Goal: Find specific page/section: Find specific page/section

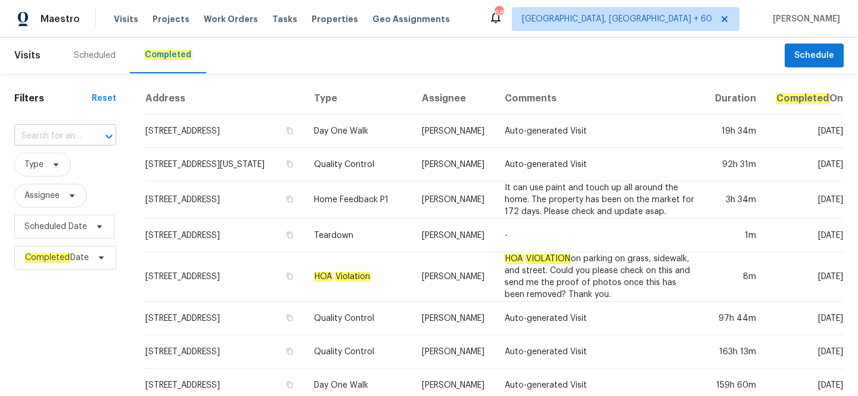
click at [80, 129] on input "text" at bounding box center [48, 136] width 69 height 18
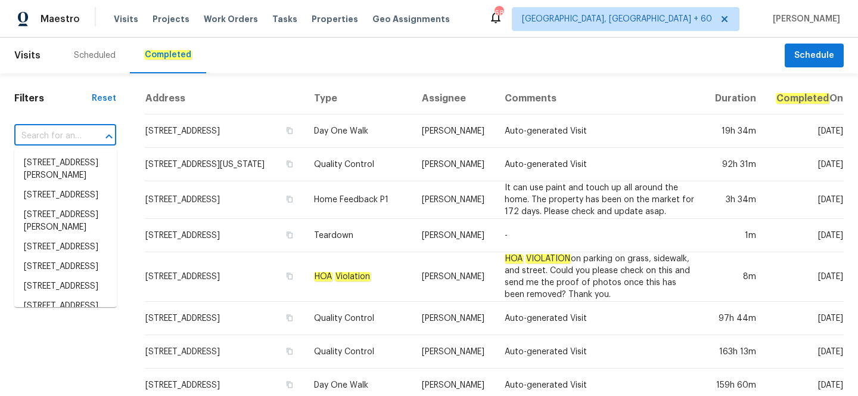
paste input "[STREET_ADDRESS]"
type input "[STREET_ADDRESS]"
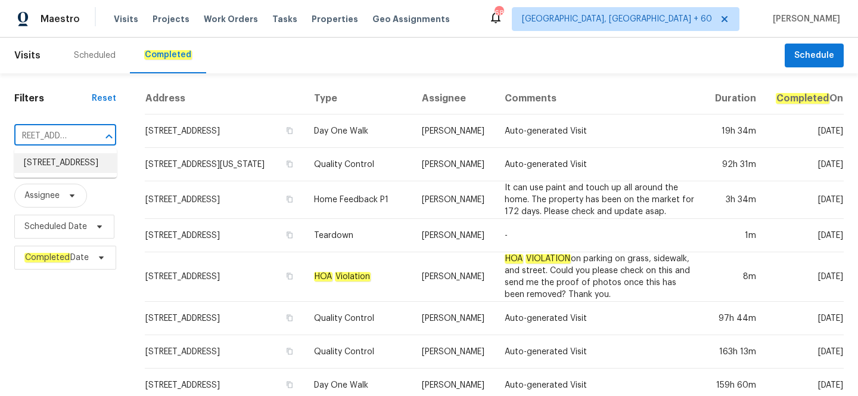
click at [61, 173] on li "[STREET_ADDRESS]" at bounding box center [65, 163] width 103 height 20
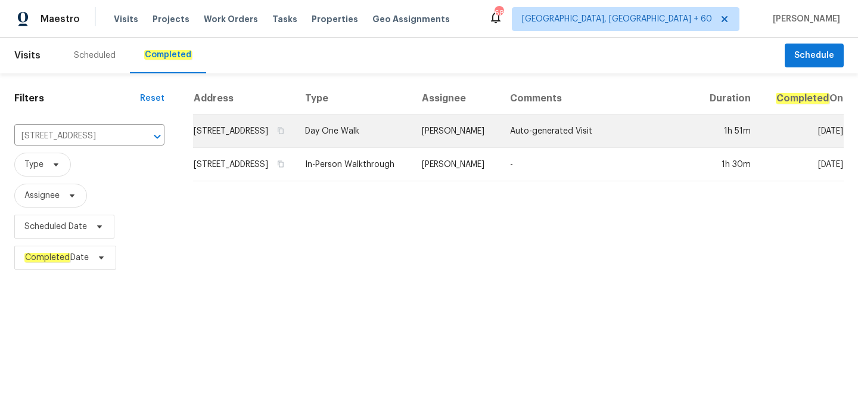
click at [413, 144] on td "Day One Walk" at bounding box center [354, 130] width 117 height 33
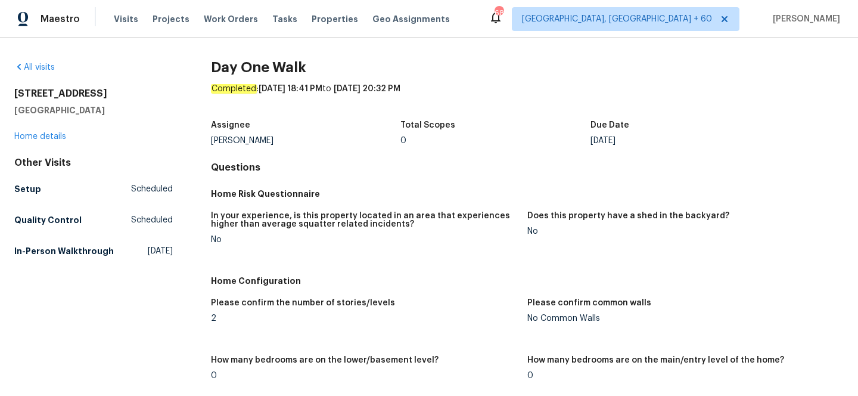
click at [131, 109] on h5 "[GEOGRAPHIC_DATA]" at bounding box center [93, 110] width 159 height 12
click at [42, 65] on link "All visits" at bounding box center [34, 67] width 41 height 8
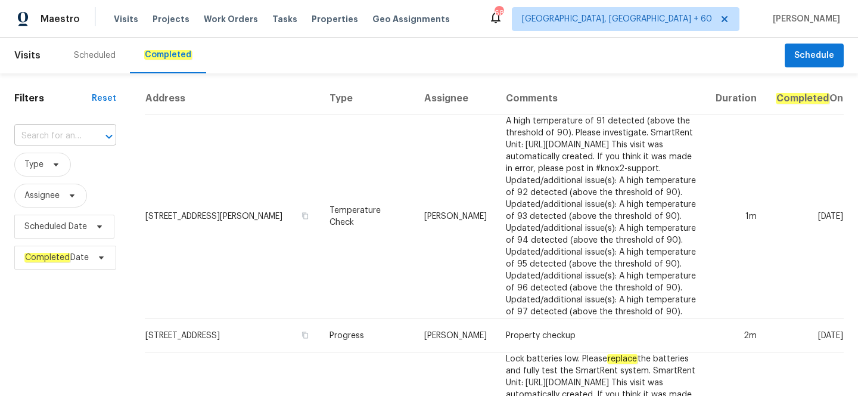
click at [78, 135] on input "text" at bounding box center [48, 136] width 69 height 18
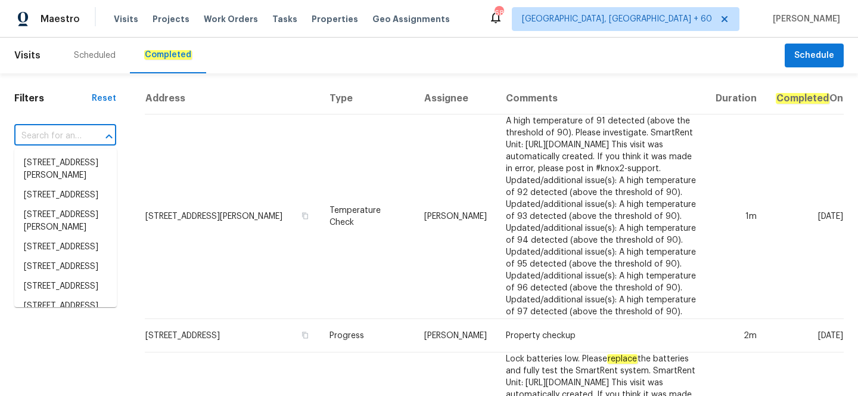
paste input "[STREET_ADDRESS][PERSON_NAME]"
type input "[STREET_ADDRESS][PERSON_NAME]"
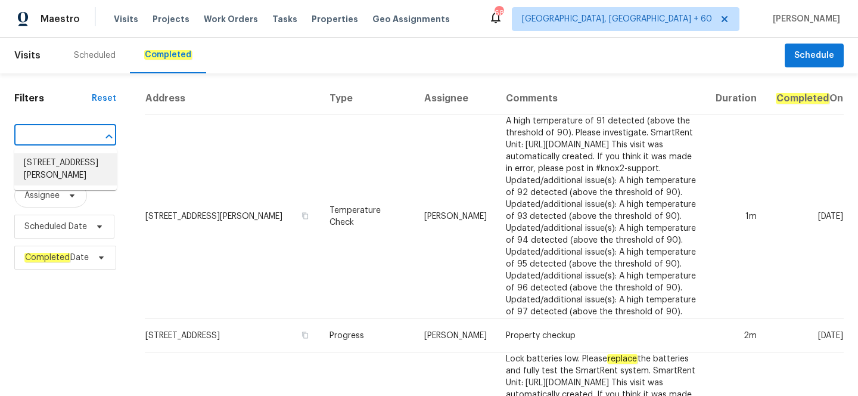
click at [75, 175] on li "[STREET_ADDRESS][PERSON_NAME]" at bounding box center [65, 169] width 103 height 32
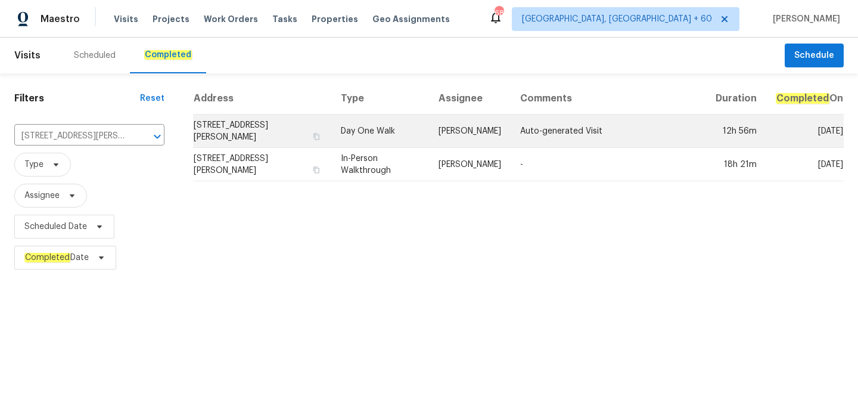
click at [391, 144] on td "Day One Walk" at bounding box center [380, 130] width 98 height 33
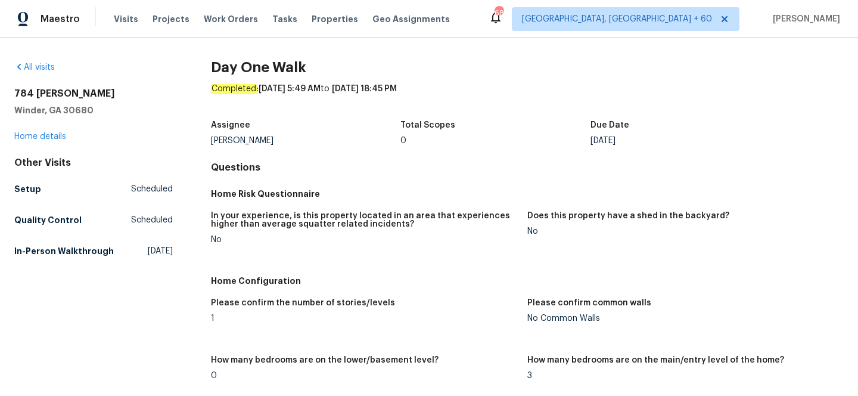
scroll to position [1804, 0]
